Goal: Task Accomplishment & Management: Manage account settings

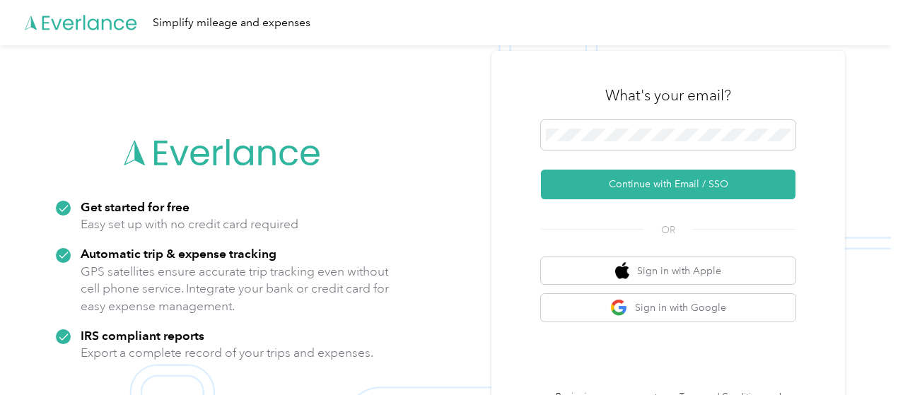
click at [665, 185] on button "Continue with Email / SSO" at bounding box center [668, 185] width 255 height 30
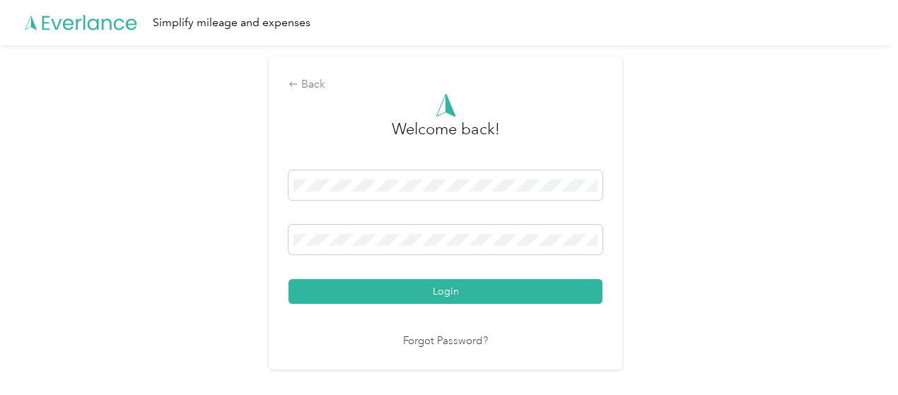
click at [454, 290] on button "Login" at bounding box center [445, 291] width 314 height 25
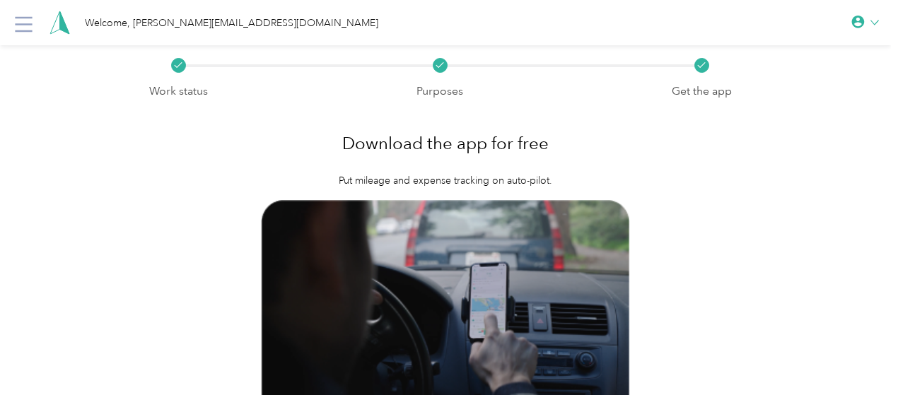
click at [49, 19] on icon at bounding box center [59, 23] width 21 height 24
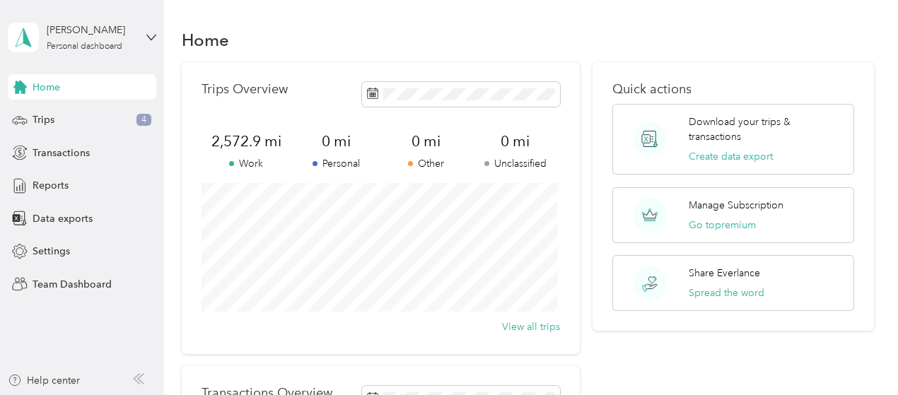
click at [40, 122] on span "Trips" at bounding box center [44, 119] width 22 height 15
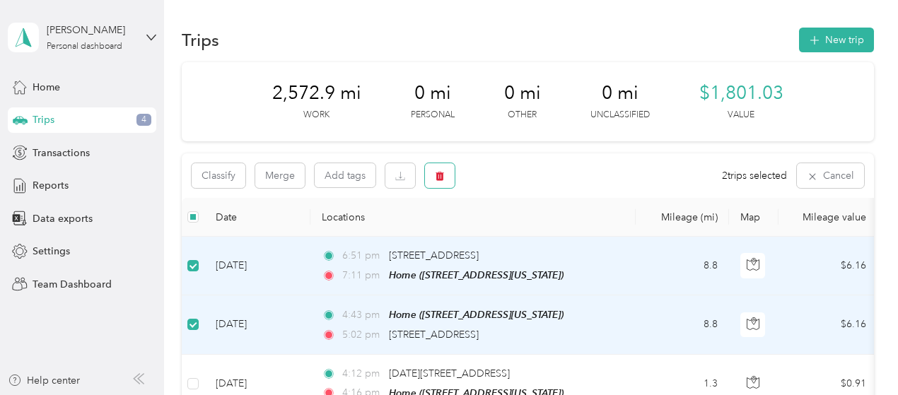
click at [436, 173] on icon "button" at bounding box center [440, 176] width 10 height 10
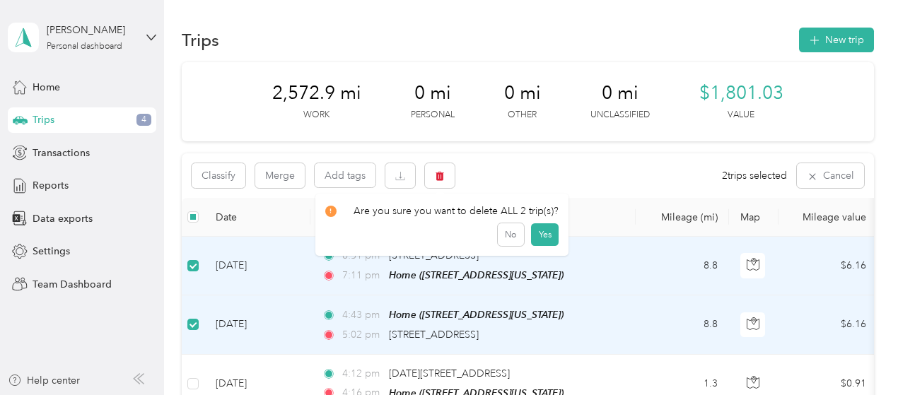
click at [533, 234] on button "Yes" at bounding box center [545, 234] width 28 height 23
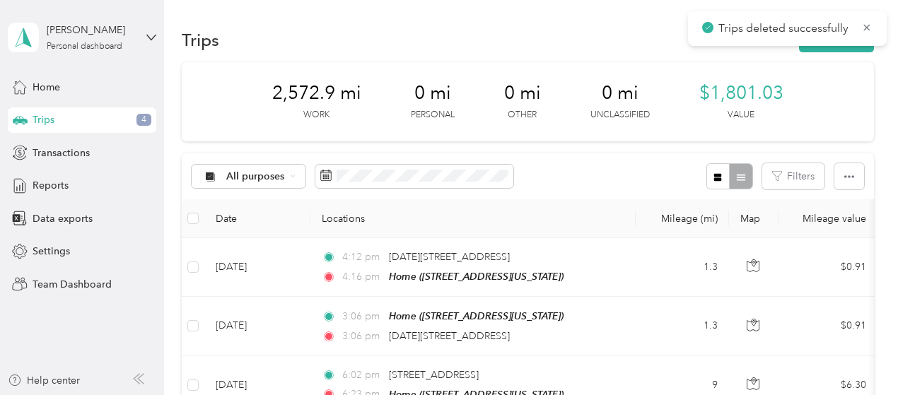
click at [867, 35] on span "Trips deleted successfully" at bounding box center [787, 29] width 170 height 18
click at [54, 185] on span "Reports" at bounding box center [51, 185] width 36 height 15
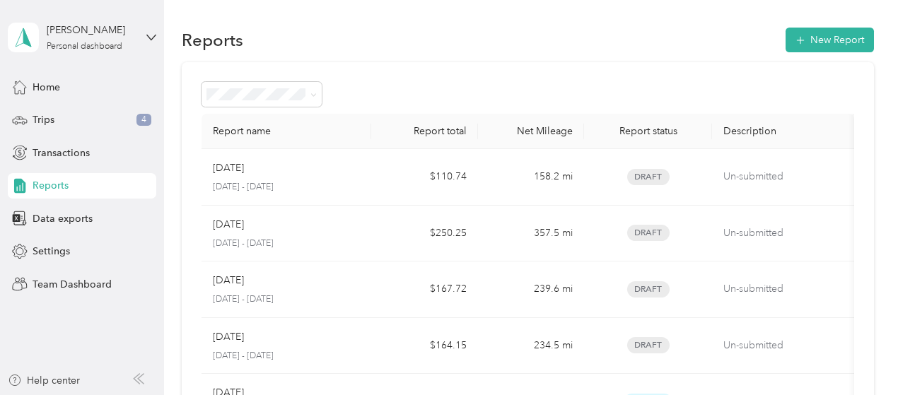
click at [821, 39] on button "New Report" at bounding box center [829, 40] width 88 height 25
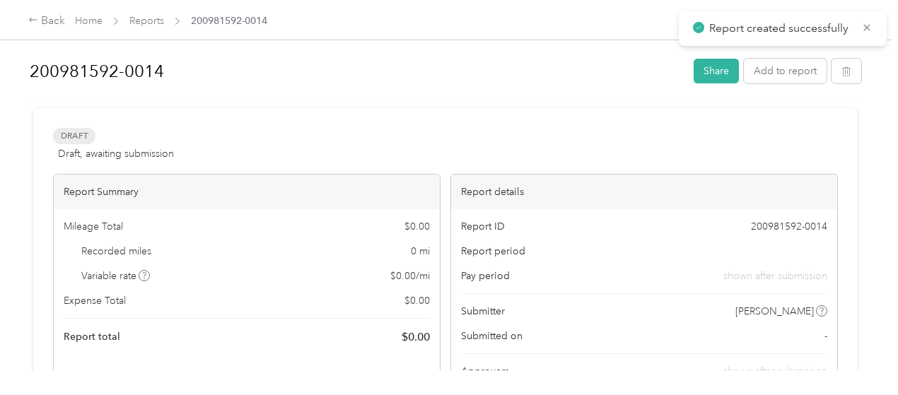
click at [862, 28] on icon at bounding box center [866, 27] width 11 height 13
click at [39, 25] on div "Back" at bounding box center [46, 21] width 37 height 17
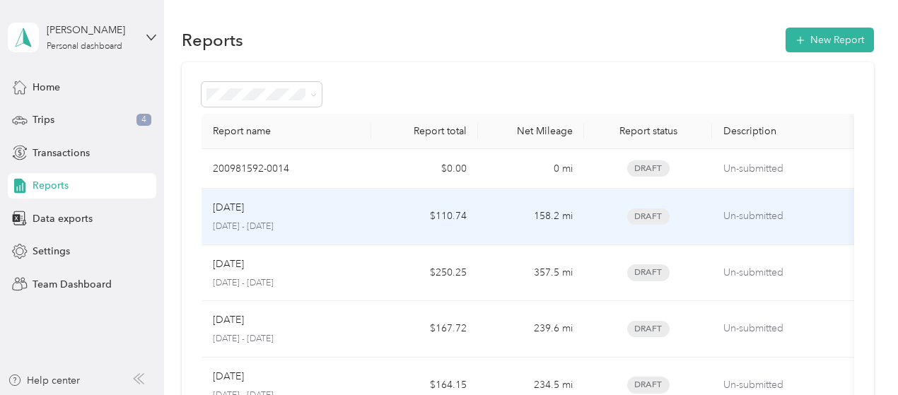
click at [277, 226] on p "[DATE] - [DATE]" at bounding box center [287, 227] width 148 height 13
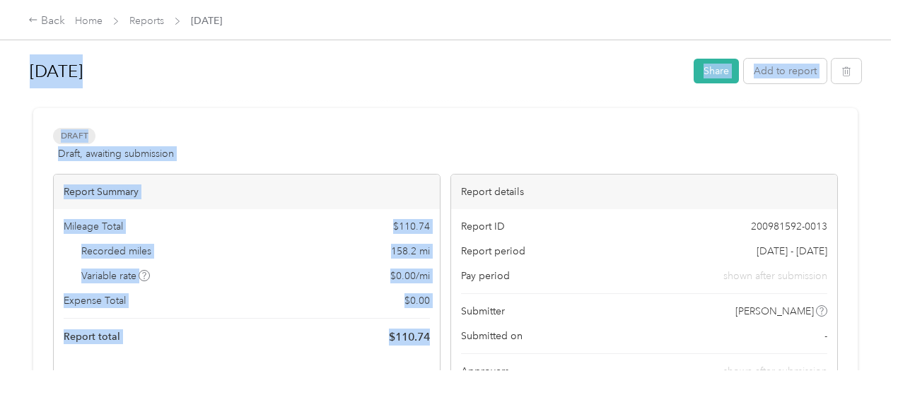
drag, startPoint x: 30, startPoint y: 72, endPoint x: 290, endPoint y: 343, distance: 375.5
copy div "[DATE] Share Add to report Draft Draft, awaiting submission View activity & com…"
